Goal: Navigation & Orientation: Find specific page/section

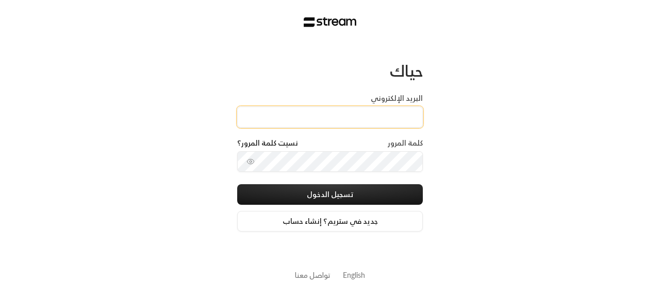
click at [401, 107] on input "البريد الإلكتروني" at bounding box center [330, 117] width 186 height 21
type input "[EMAIL_ADDRESS][DOMAIN_NAME]"
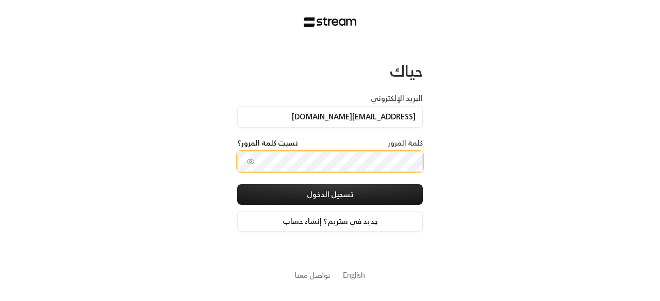
click at [237, 184] on button "تسجيل الدخول" at bounding box center [330, 194] width 186 height 21
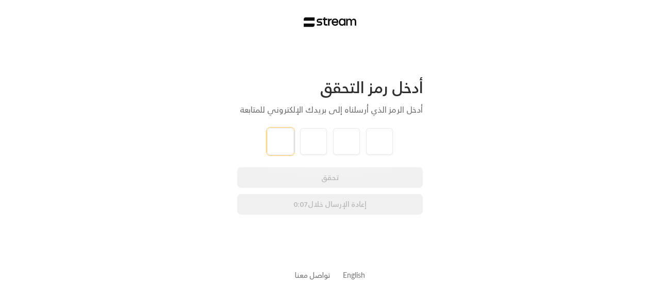
type input "1"
type input "0"
type input "6"
type input "9"
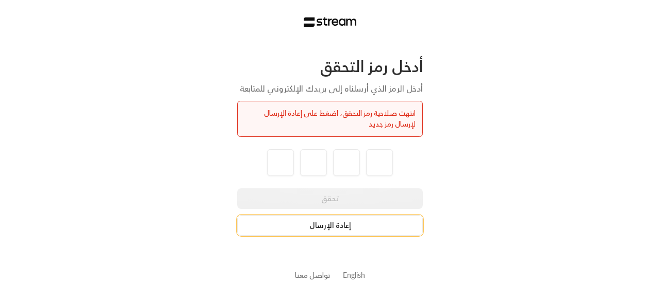
click at [347, 224] on button "إعادة الإرسال" at bounding box center [330, 225] width 186 height 21
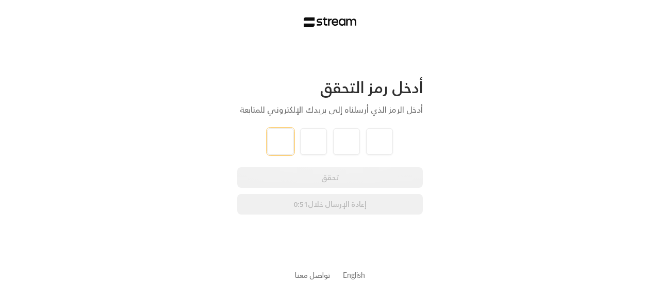
type input "6"
type input "0"
type input "5"
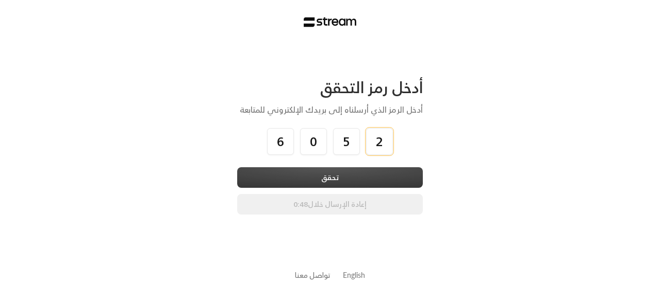
type input "2"
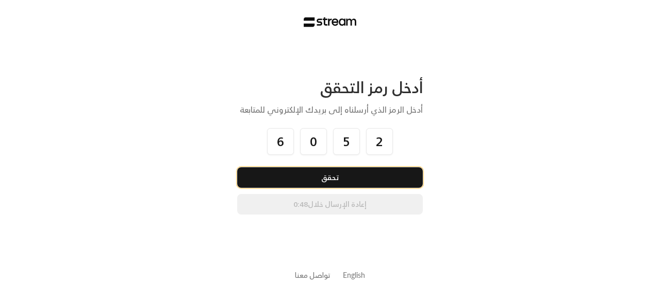
click at [332, 181] on button "تحقق" at bounding box center [330, 177] width 186 height 21
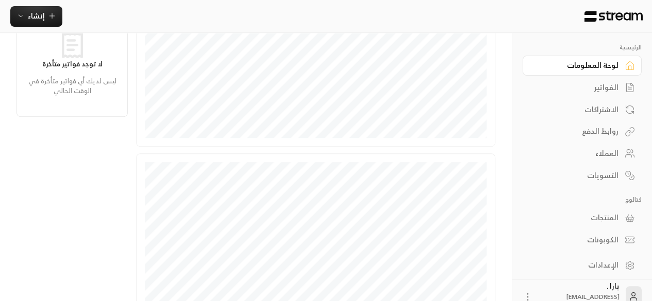
scroll to position [258, 0]
click at [595, 90] on div "الفواتير" at bounding box center [576, 87] width 83 height 10
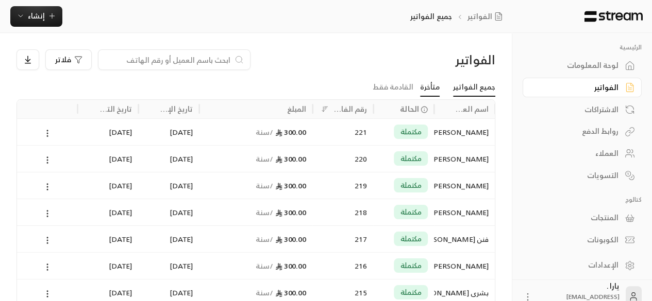
click at [436, 89] on link "متأخرة" at bounding box center [430, 87] width 20 height 19
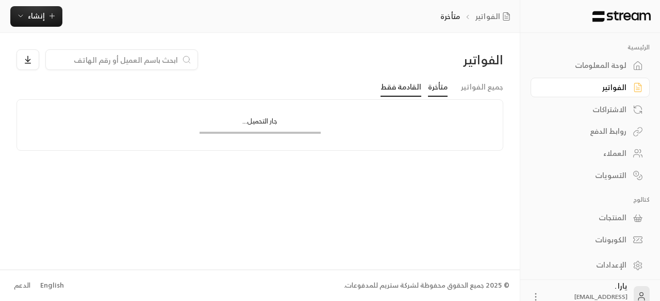
click at [413, 87] on link "القادمة فقط" at bounding box center [400, 87] width 41 height 19
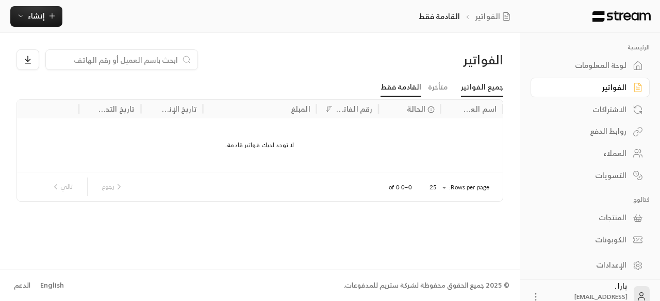
click at [471, 84] on link "جميع الفواتير" at bounding box center [482, 87] width 42 height 19
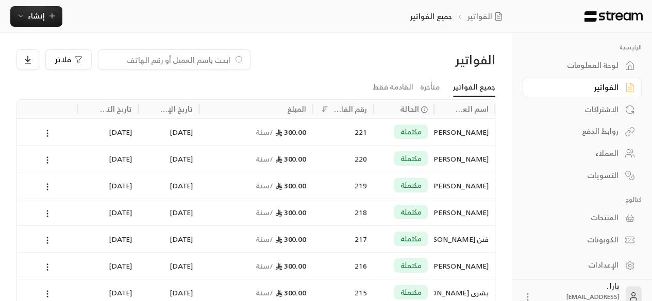
click at [608, 132] on div "روابط الدفع" at bounding box center [576, 131] width 83 height 10
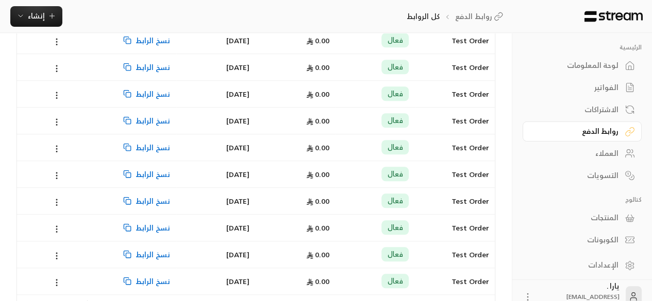
scroll to position [560, 0]
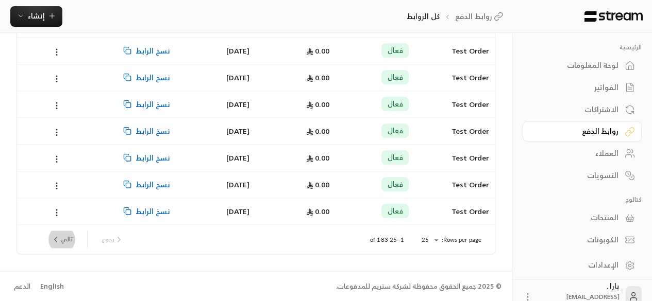
click at [61, 236] on button "تالي" at bounding box center [62, 240] width 30 height 18
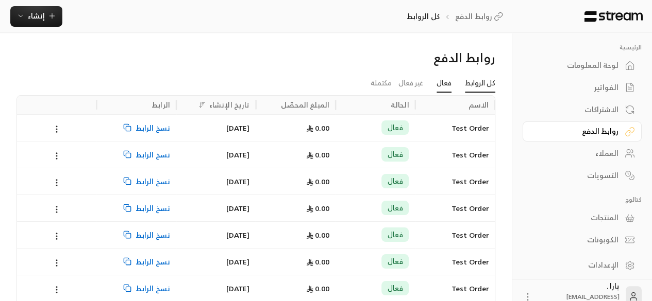
click at [441, 83] on link "فعال" at bounding box center [444, 83] width 15 height 19
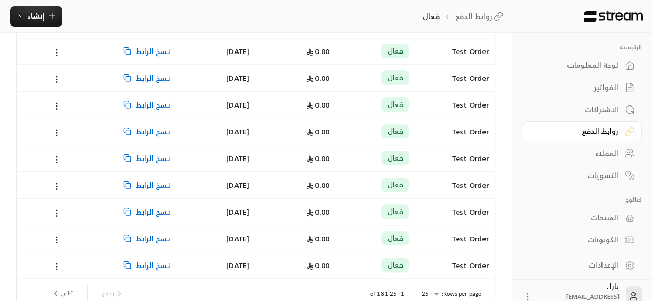
scroll to position [560, 0]
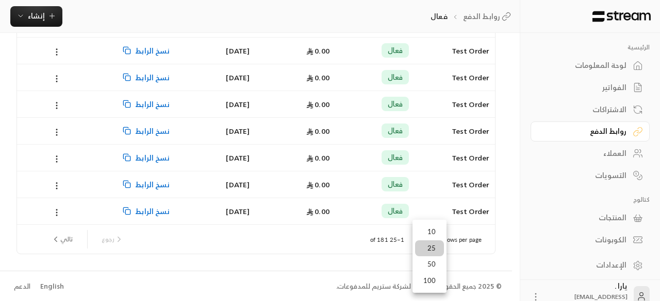
click at [373, 249] on div at bounding box center [330, 150] width 660 height 301
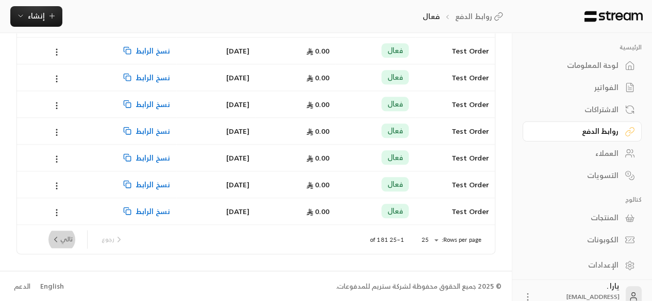
click at [69, 243] on button "تالي" at bounding box center [62, 240] width 30 height 18
click at [593, 152] on div "العملاء" at bounding box center [576, 153] width 83 height 10
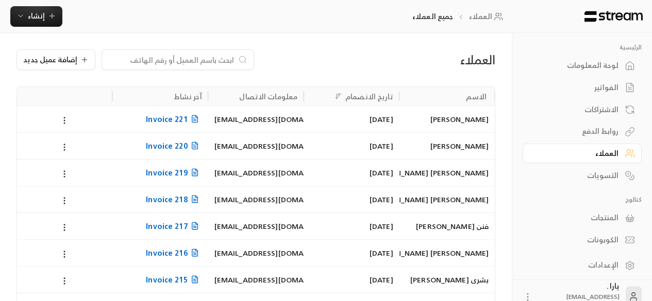
click at [600, 109] on div "الاشتراكات" at bounding box center [576, 110] width 83 height 10
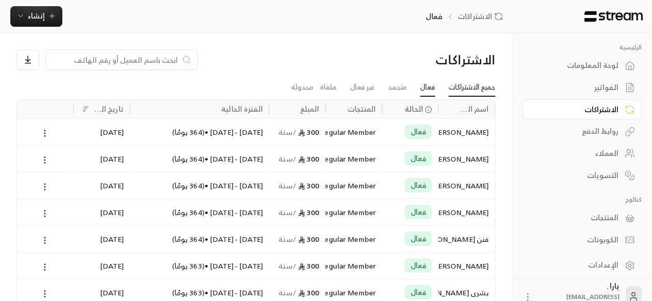
click at [466, 89] on link "جميع الاشتراكات" at bounding box center [471, 87] width 47 height 19
click at [612, 161] on link "العملاء" at bounding box center [582, 154] width 119 height 20
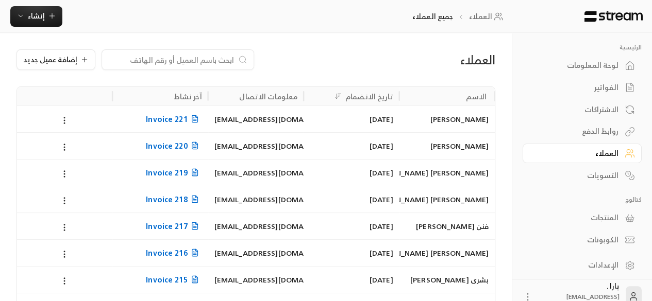
click at [598, 113] on div "الاشتراكات" at bounding box center [576, 110] width 83 height 10
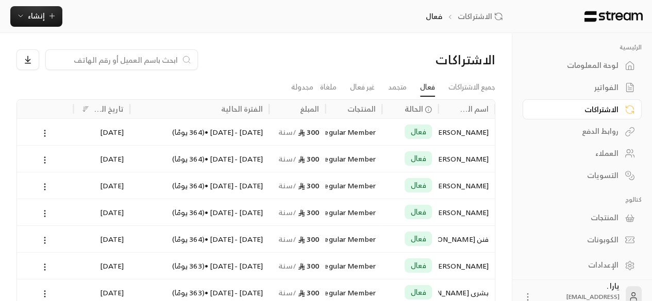
click at [312, 107] on div "المبلغ" at bounding box center [310, 109] width 20 height 13
click at [363, 108] on div "المنتجات" at bounding box center [361, 109] width 28 height 13
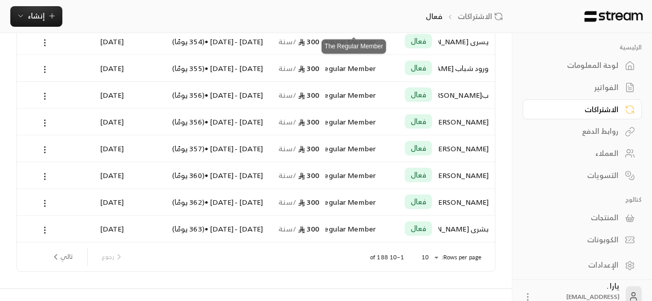
scroll to position [162, 0]
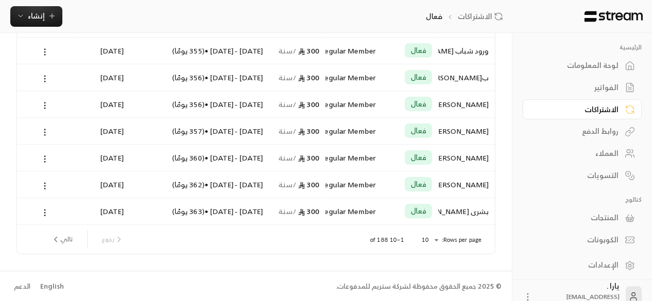
click at [70, 239] on button "تالي" at bounding box center [62, 240] width 30 height 18
click at [62, 245] on button "تالي" at bounding box center [62, 240] width 30 height 18
click at [72, 241] on button "تالي" at bounding box center [62, 240] width 30 height 18
click at [62, 237] on button "تالي" at bounding box center [62, 240] width 30 height 18
click at [58, 243] on icon "next page" at bounding box center [55, 239] width 9 height 9
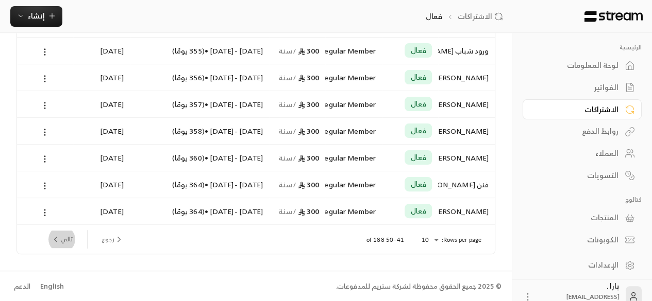
scroll to position [0, 0]
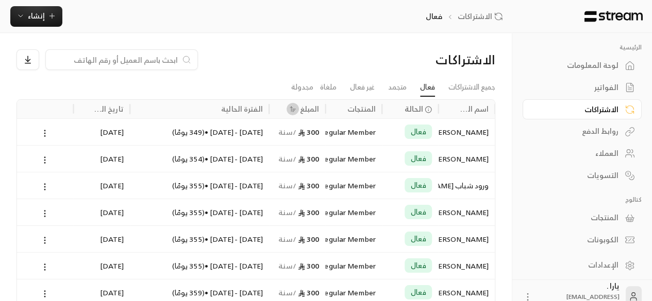
click at [298, 109] on button "Sort" at bounding box center [293, 109] width 12 height 12
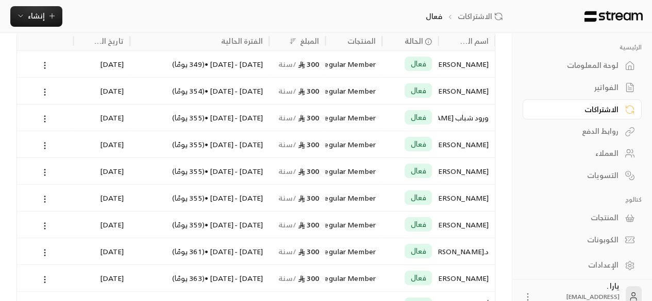
scroll to position [68, 0]
click at [618, 152] on div "العملاء" at bounding box center [576, 153] width 83 height 10
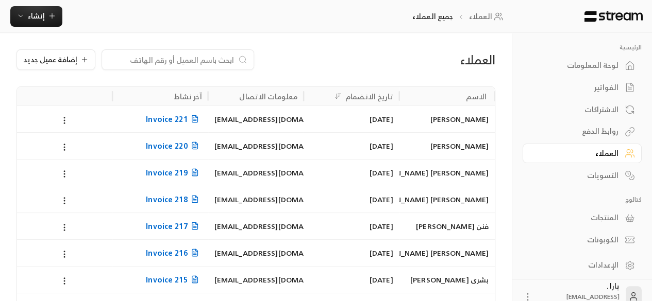
click at [603, 70] on div "لوحة المعلومات" at bounding box center [576, 65] width 83 height 10
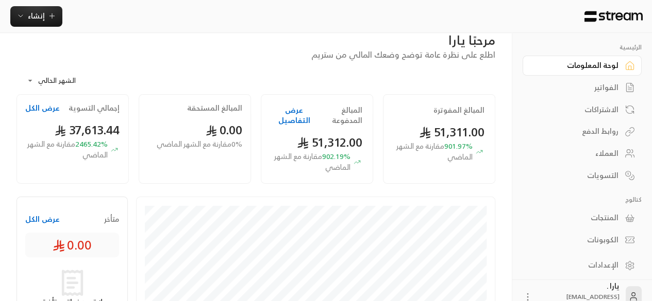
scroll to position [16, 0]
click at [611, 90] on div "الفواتير" at bounding box center [576, 87] width 83 height 10
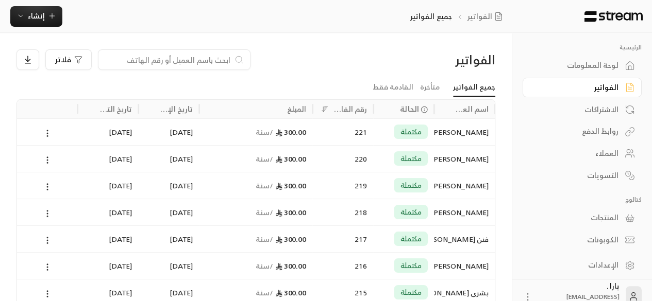
click at [608, 178] on div "التسويات" at bounding box center [576, 176] width 83 height 10
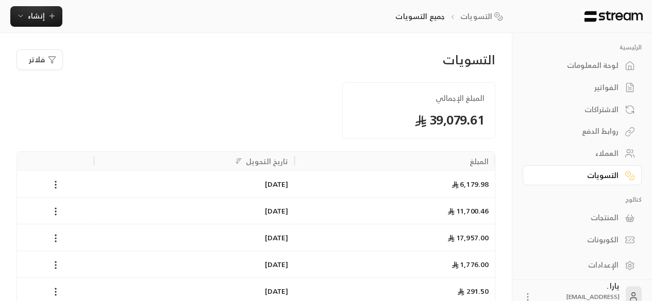
click at [615, 152] on div "العملاء" at bounding box center [576, 153] width 83 height 10
